Goal: Information Seeking & Learning: Learn about a topic

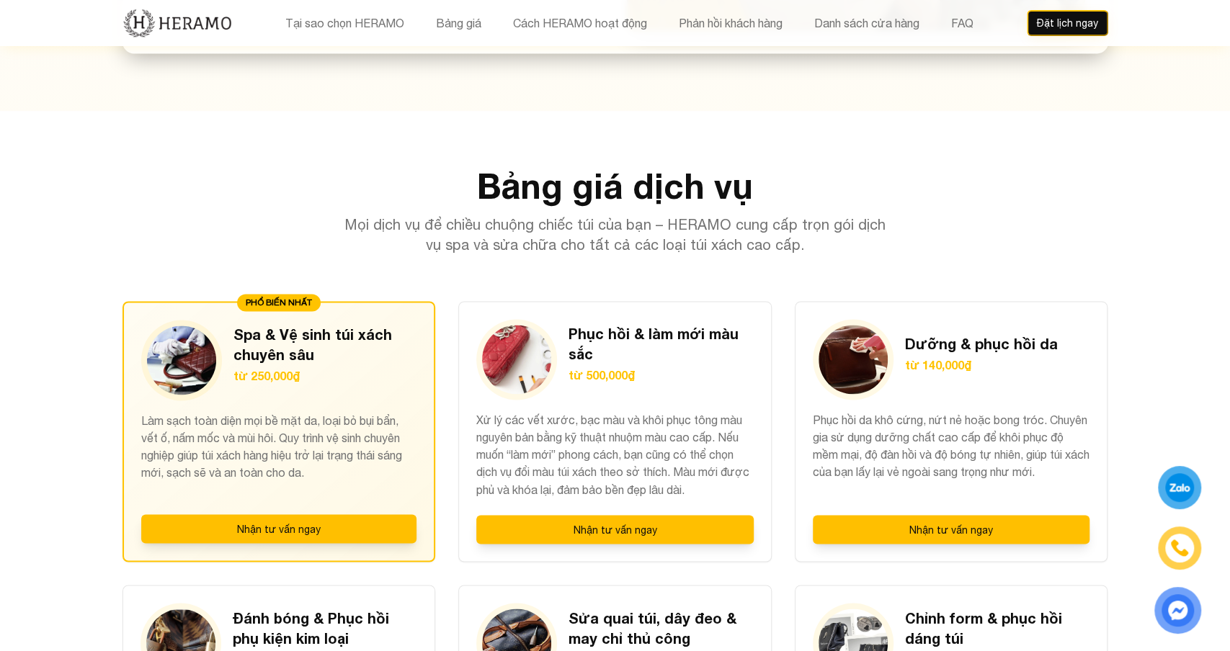
scroll to position [1377, 0]
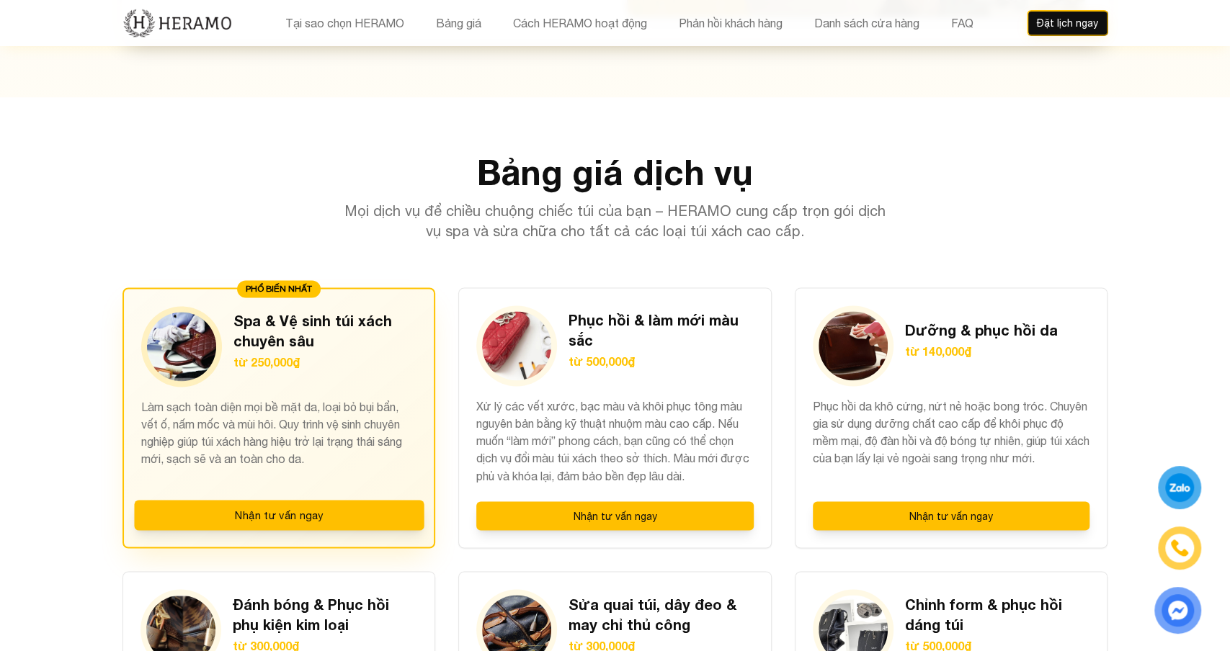
drag, startPoint x: 282, startPoint y: 390, endPoint x: 373, endPoint y: 402, distance: 91.5
click at [298, 398] on p "Làm sạch toàn diện mọi bề mặt da, loại bỏ bụi bẩn, vết ố, nấm mốc và mùi hôi. Q…" at bounding box center [279, 440] width 276 height 85
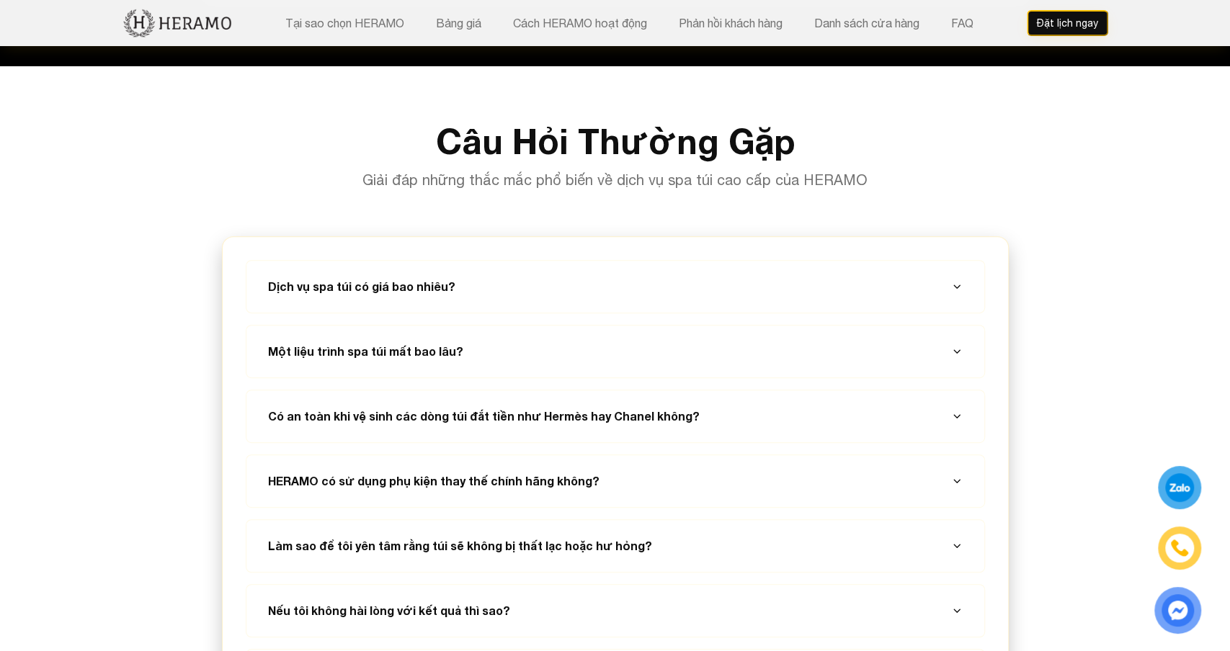
scroll to position [7660, 0]
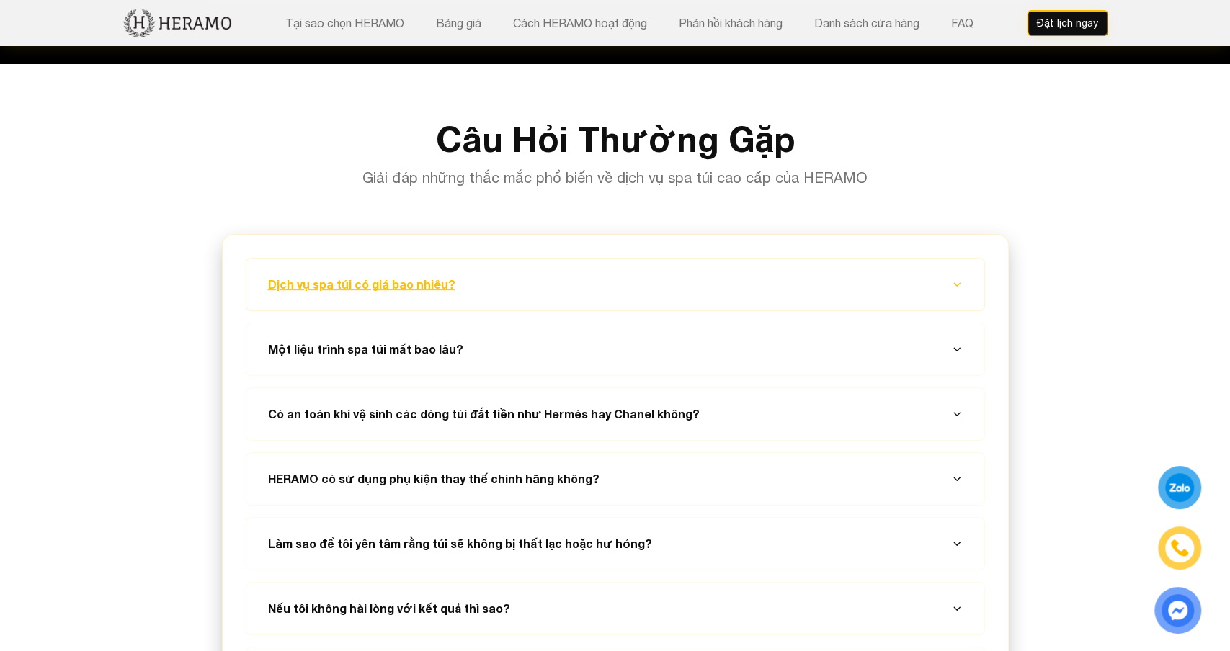
click at [797, 259] on button "Dịch vụ spa túi có giá bao nhiêu?" at bounding box center [615, 285] width 703 height 52
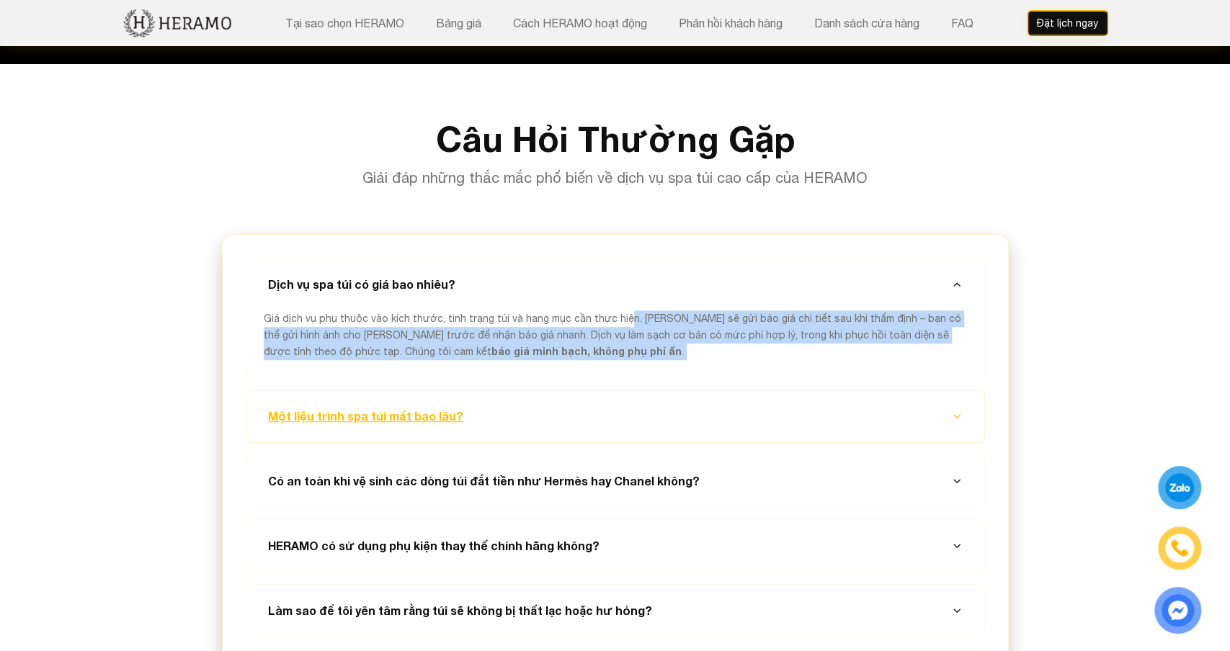
drag, startPoint x: 616, startPoint y: 242, endPoint x: 764, endPoint y: 314, distance: 165.0
click at [764, 314] on div "Dịch vụ spa túi có giá bao nhiêu? Giá dịch vụ phụ thuộc vào kích thước, tình tr…" at bounding box center [615, 544] width 739 height 573
click at [751, 310] on div "Giá dịch vụ phụ thuộc vào kích thước, tình trạng túi và hạng mục cần thực hiện.…" at bounding box center [615, 343] width 703 height 66
drag, startPoint x: 684, startPoint y: 236, endPoint x: 790, endPoint y: 292, distance: 119.9
click at [790, 310] on div "Giá dịch vụ phụ thuộc vào kích thước, tình trạng túi và hạng mục cần thực hiện.…" at bounding box center [615, 343] width 703 height 66
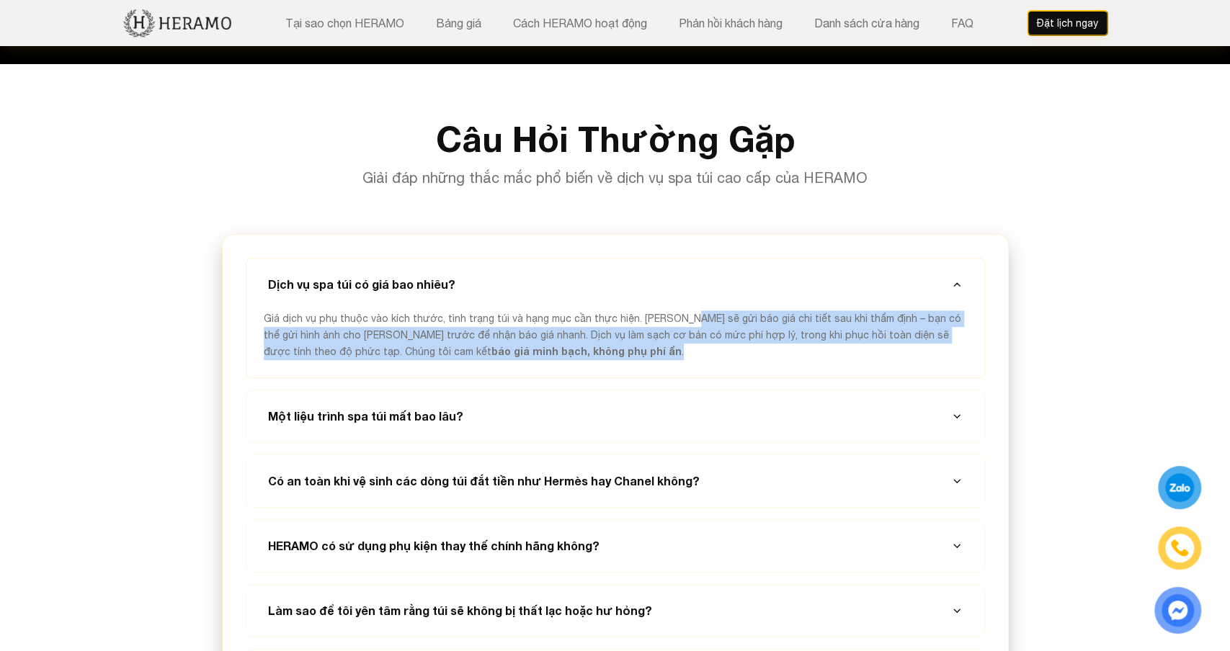
click at [731, 313] on span "Giá dịch vụ phụ thuộc vào kích thước, tình trạng túi và hạng mục cần thực hiện.…" at bounding box center [612, 335] width 697 height 45
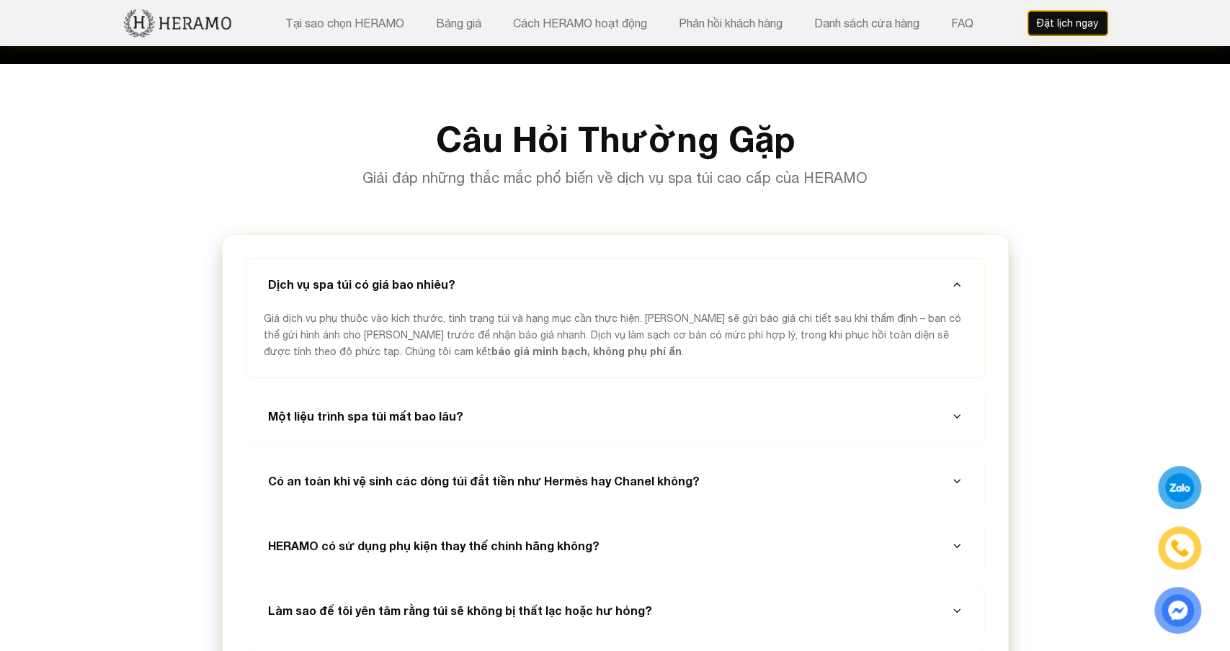
click at [695, 310] on div "Giá dịch vụ phụ thuộc vào kích thước, tình trạng túi và hạng mục cần thực hiện.…" at bounding box center [615, 343] width 703 height 66
click at [658, 313] on span "Giá dịch vụ phụ thuộc vào kích thước, tình trạng túi và hạng mục cần thực hiện.…" at bounding box center [612, 335] width 697 height 45
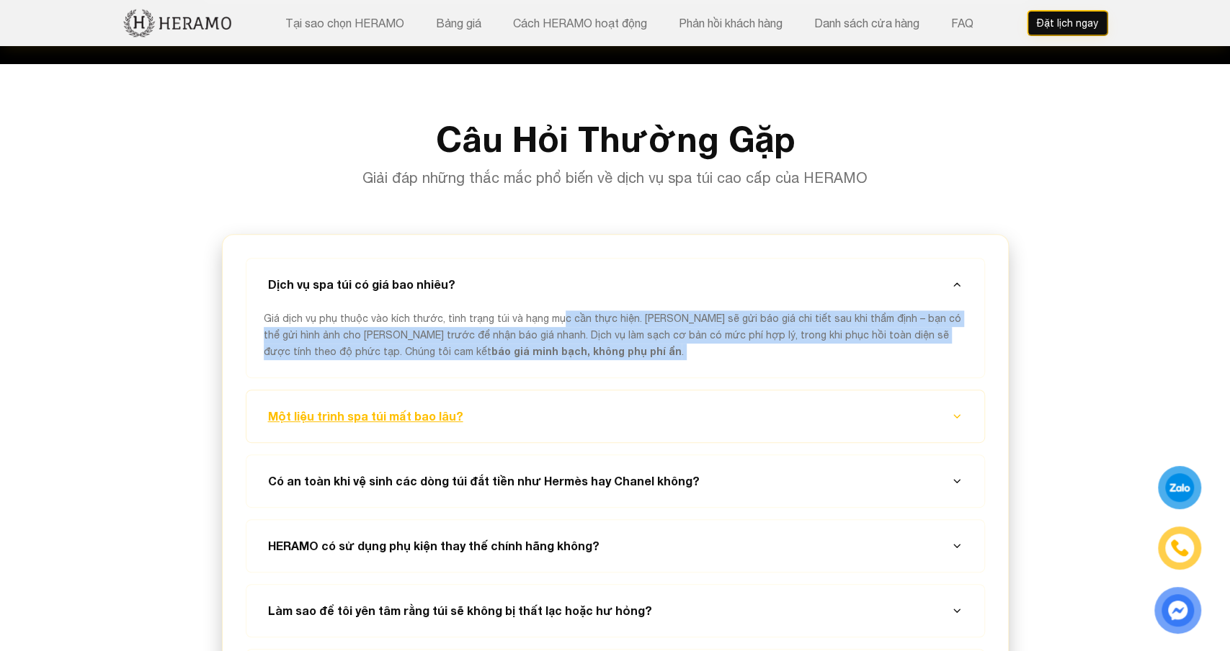
drag, startPoint x: 551, startPoint y: 238, endPoint x: 654, endPoint y: 319, distance: 131.3
click at [654, 319] on div "Dịch vụ spa túi có giá bao nhiêu? Giá dịch vụ phụ thuộc vào kích thước, tình tr…" at bounding box center [615, 544] width 739 height 573
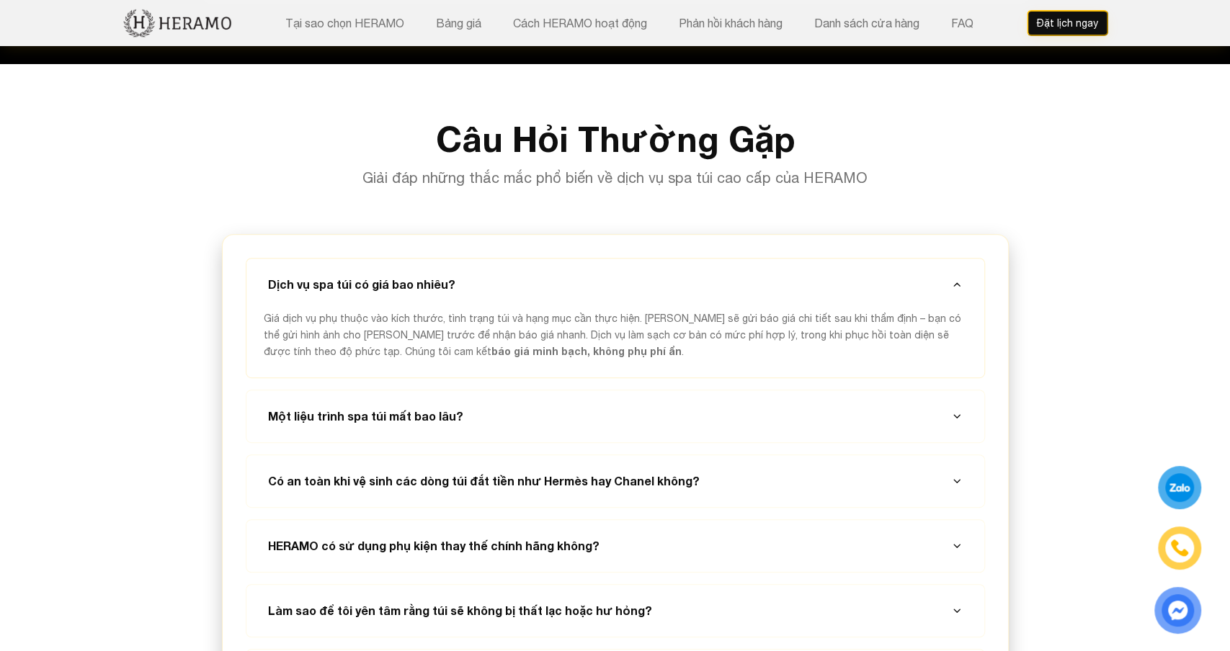
click at [604, 310] on div "Giá dịch vụ phụ thuộc vào kích thước, tình trạng túi và hạng mục cần thực hiện.…" at bounding box center [615, 343] width 703 height 66
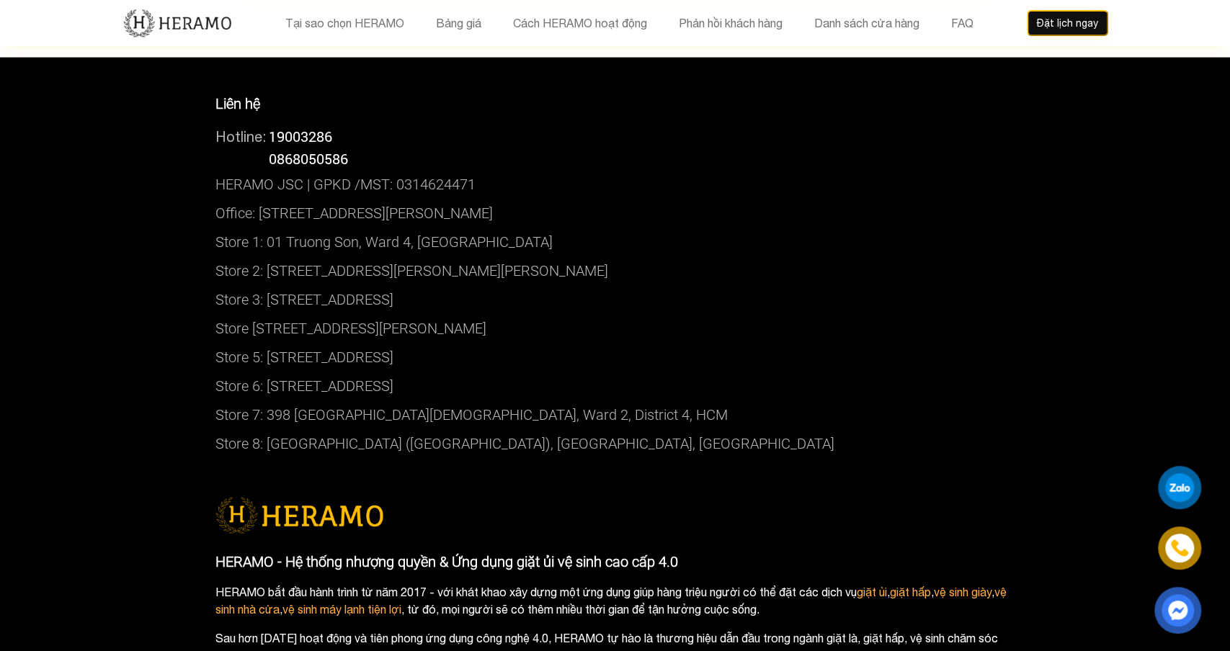
scroll to position [8770, 0]
